Goal: Information Seeking & Learning: Understand process/instructions

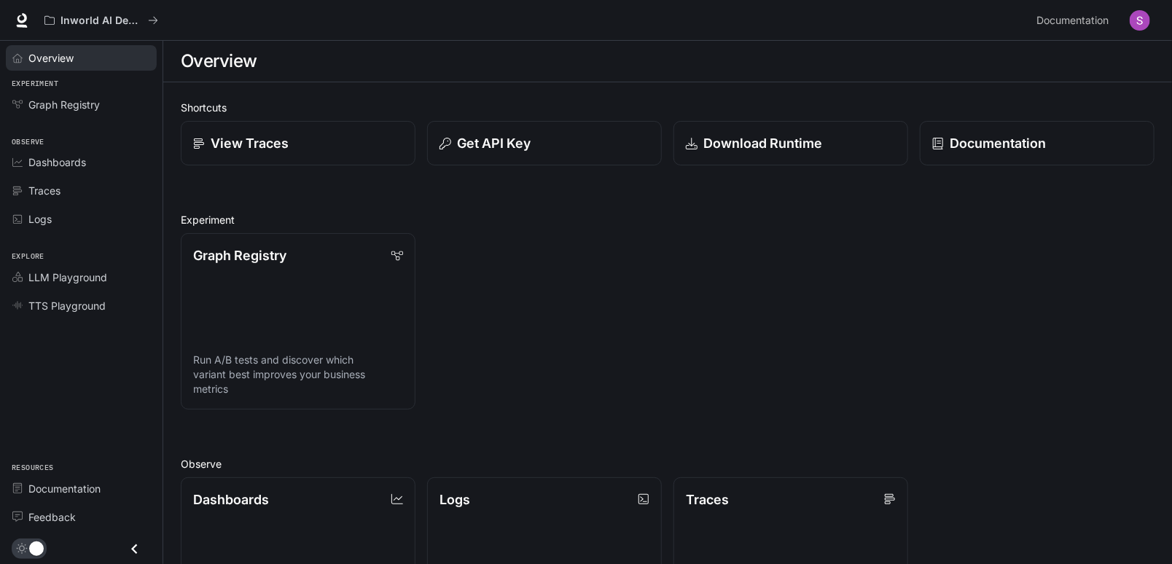
click at [95, 62] on div "Overview" at bounding box center [89, 57] width 122 height 15
click at [15, 19] on icon at bounding box center [22, 20] width 15 height 15
click at [1133, 20] on img "button" at bounding box center [1139, 20] width 20 height 20
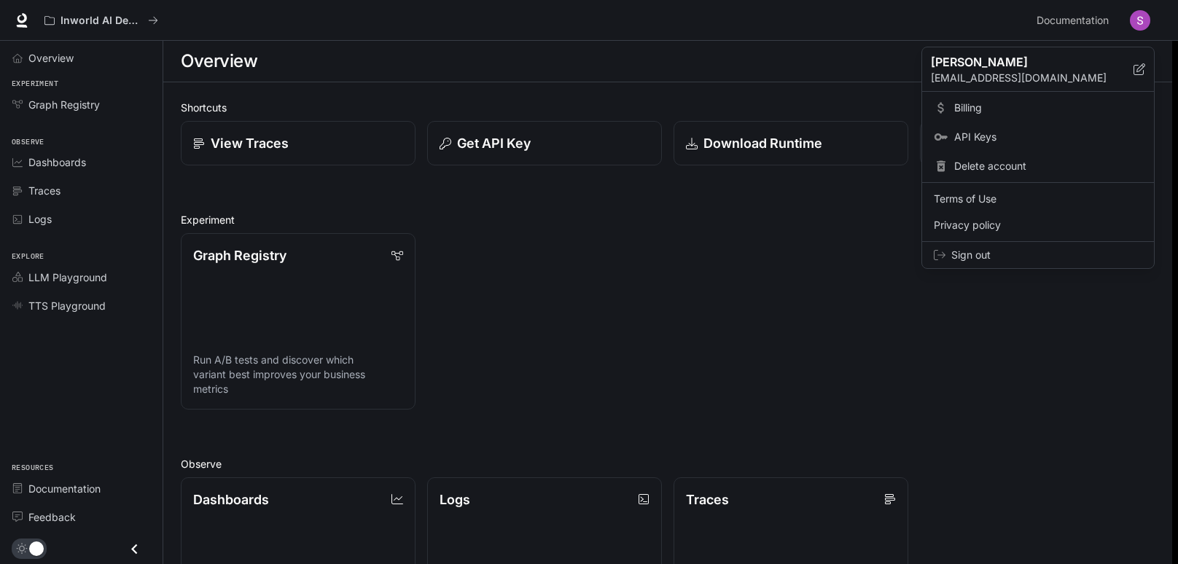
click at [1098, 20] on div at bounding box center [589, 282] width 1178 height 564
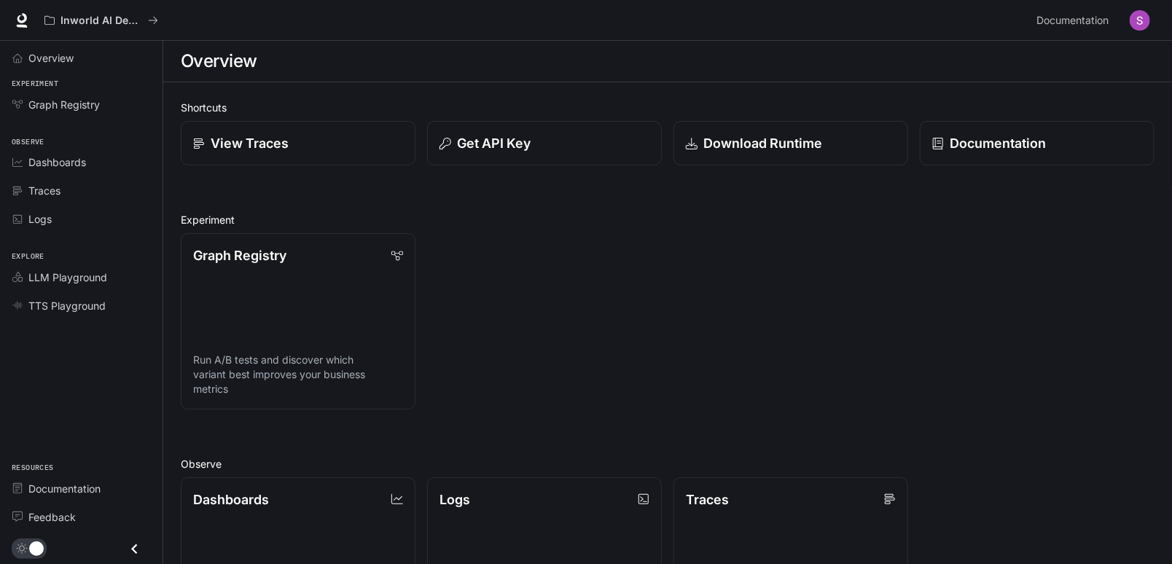
click at [1098, 20] on span "Documentation" at bounding box center [1072, 21] width 72 height 18
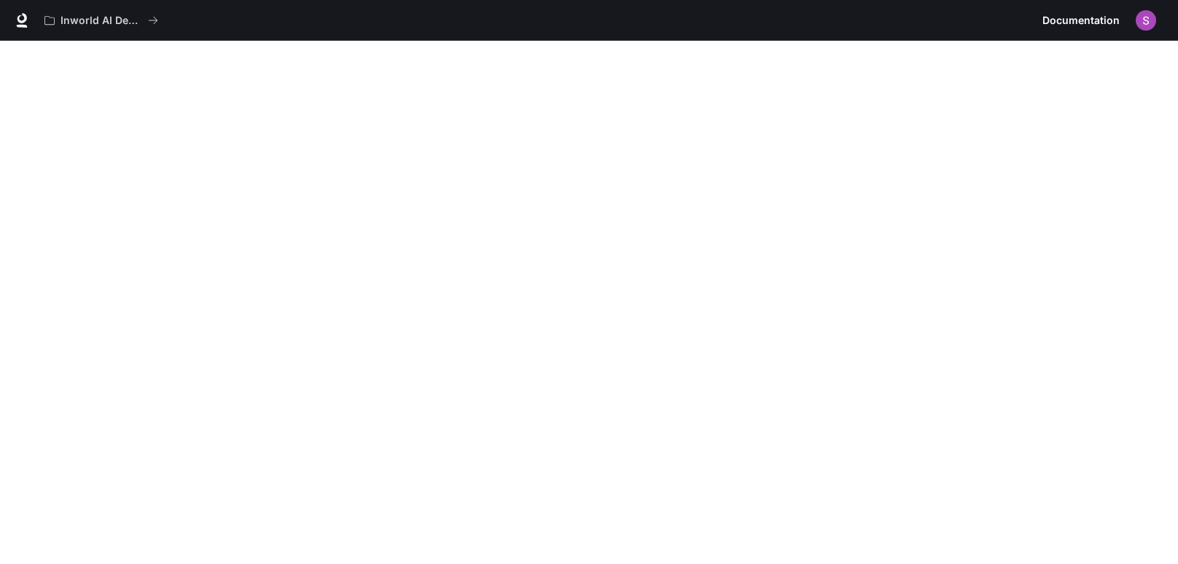
click at [31, 28] on div at bounding box center [22, 20] width 20 height 20
